Goal: Complete application form

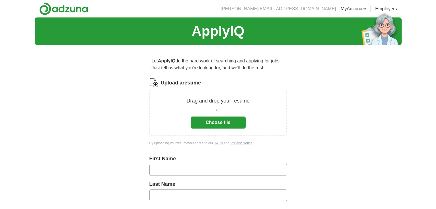
click at [219, 122] on button "Choose file" at bounding box center [217, 123] width 55 height 12
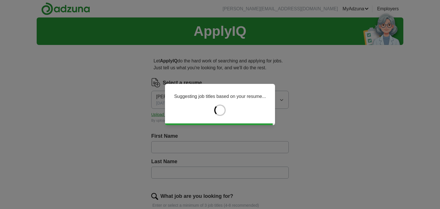
type input "*******"
type input "****"
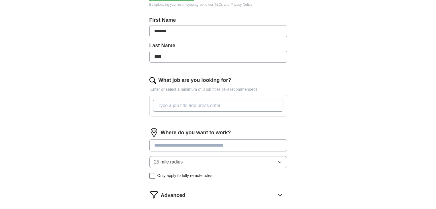
scroll to position [126, 0]
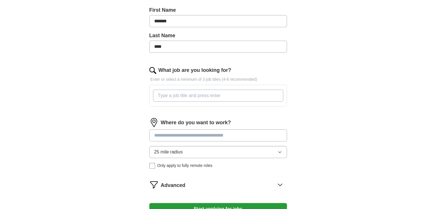
click at [163, 98] on input "What job are you looking for?" at bounding box center [218, 96] width 130 height 12
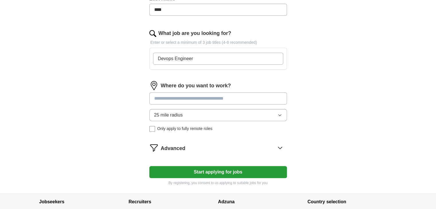
scroll to position [163, 0]
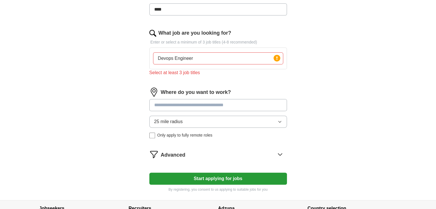
click at [164, 97] on div "Where do you want to work? 25 mile radius Only apply to fully remote roles" at bounding box center [217, 115] width 137 height 55
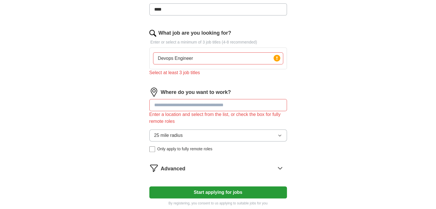
click at [197, 62] on input "Devops Engineer" at bounding box center [218, 58] width 130 height 12
click at [266, 60] on input "Devops Engineer, Cloud Engineer, Site Reliability Engineer" at bounding box center [218, 58] width 130 height 12
click at [220, 106] on input at bounding box center [217, 105] width 137 height 12
drag, startPoint x: 251, startPoint y: 58, endPoint x: 193, endPoint y: 59, distance: 58.2
click at [193, 59] on input "Devops Engineer, Cloud Engineer, SRE" at bounding box center [218, 58] width 130 height 12
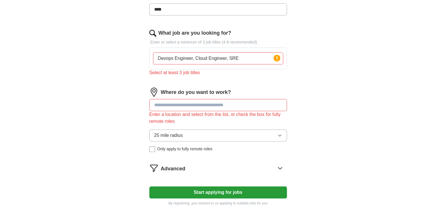
type input "Devops Engineer"
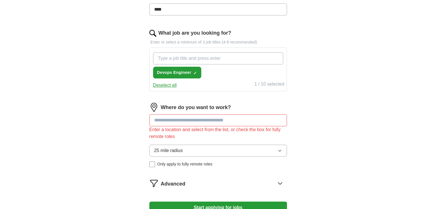
paste input ", Cloud Engineer, SRE"
click at [160, 57] on input ", Cloud Engineer, SRE" at bounding box center [218, 58] width 130 height 12
drag, startPoint x: 204, startPoint y: 56, endPoint x: 189, endPoint y: 61, distance: 15.8
click at [189, 61] on input "Cloud Engineer, SRE" at bounding box center [218, 58] width 130 height 12
type input "Cloud Engineer"
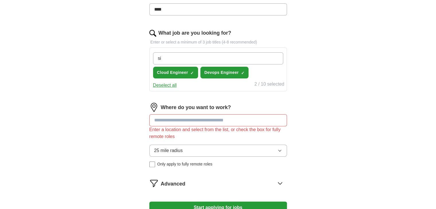
type input "s"
type input "Site Reliability Engineer"
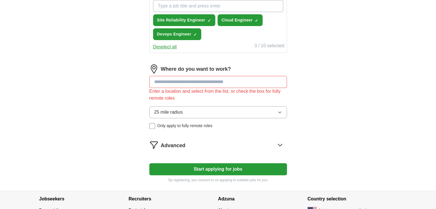
scroll to position [219, 0]
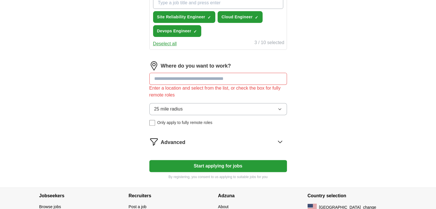
click at [175, 71] on div "Where do you want to work? Enter a location and select from the list, or check …" at bounding box center [217, 95] width 137 height 69
click at [170, 76] on input at bounding box center [217, 79] width 137 height 12
click at [186, 83] on input at bounding box center [217, 79] width 137 height 12
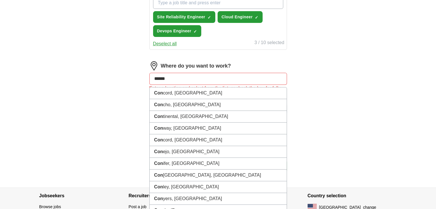
type input "*******"
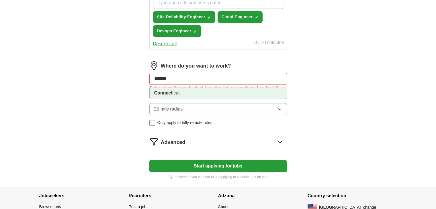
click at [172, 95] on li "Connect icut" at bounding box center [218, 92] width 137 height 11
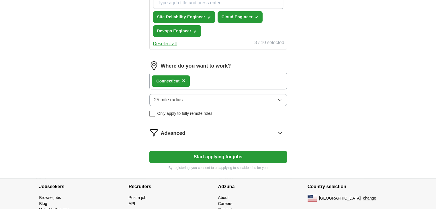
click at [205, 156] on button "Start applying for jobs" at bounding box center [217, 157] width 137 height 12
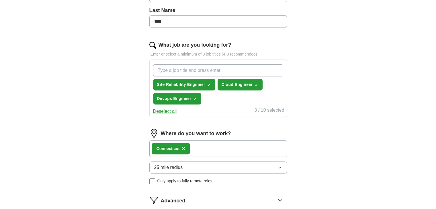
select select "**"
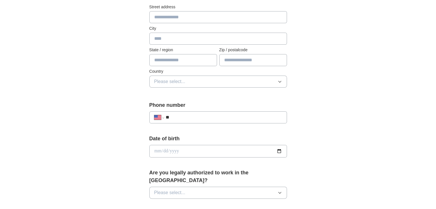
scroll to position [0, 0]
